Goal: Information Seeking & Learning: Understand process/instructions

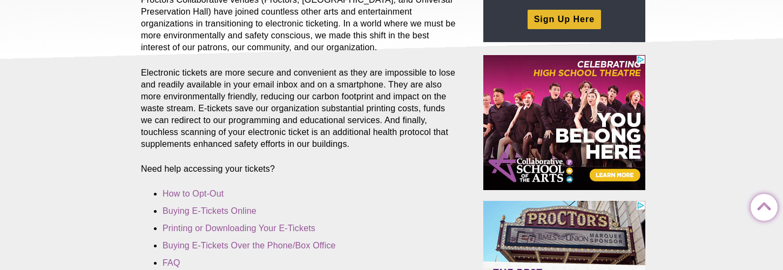
scroll to position [216, 0]
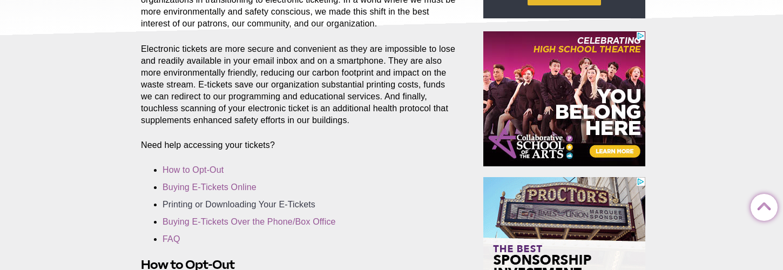
click at [240, 204] on link "Printing or Downloading Your E-Tickets" at bounding box center [239, 204] width 153 height 9
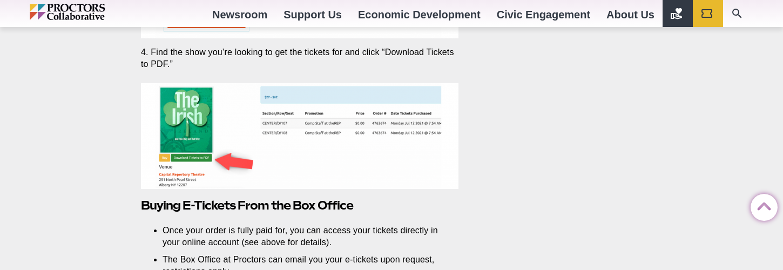
scroll to position [2687, 0]
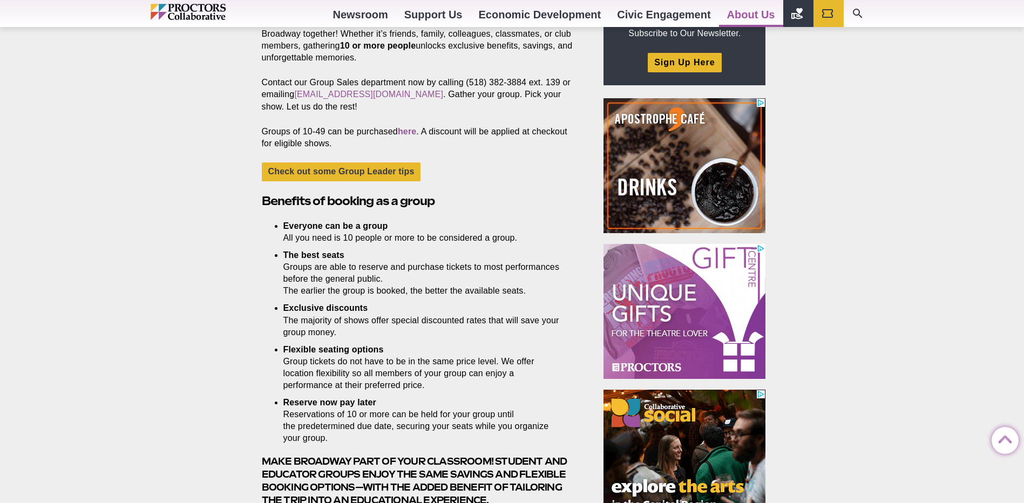
scroll to position [378, 0]
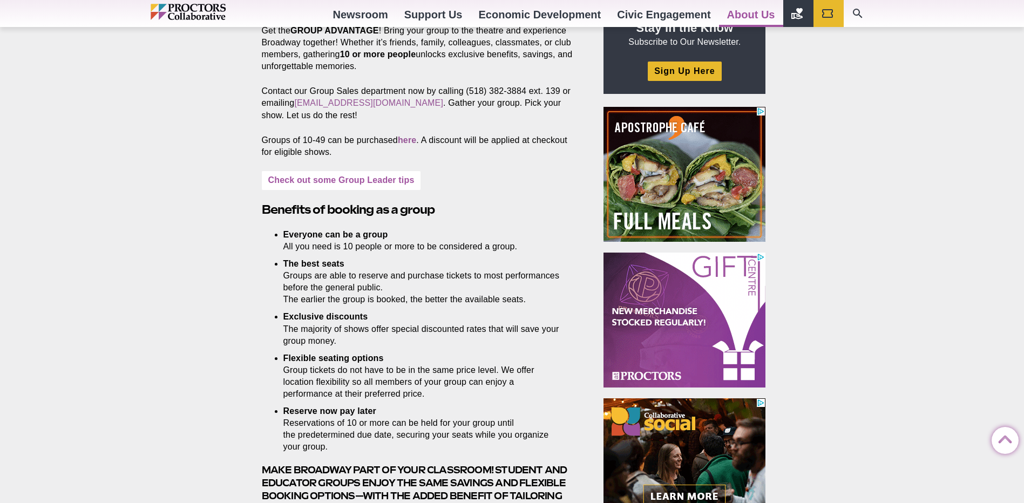
click at [286, 179] on link "Check out some Group Leader tips" at bounding box center [341, 180] width 159 height 19
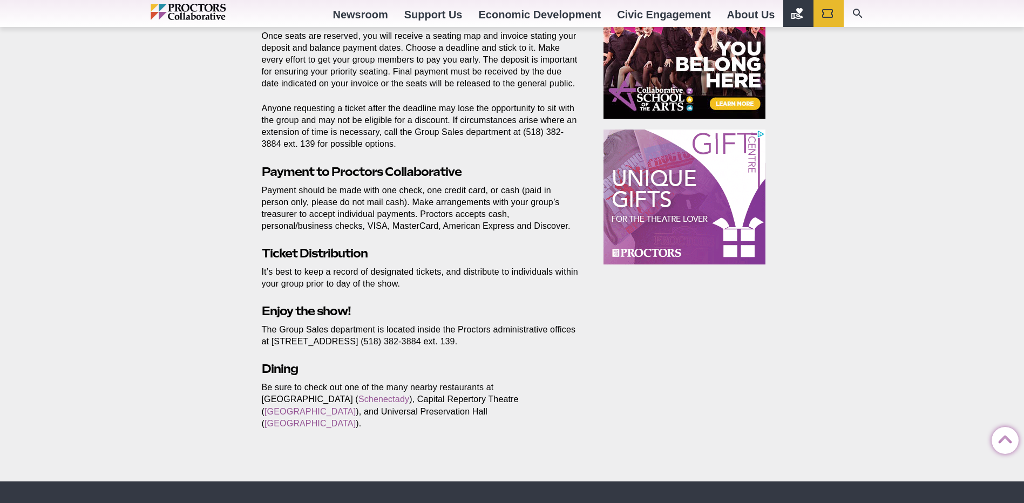
scroll to position [810, 0]
